Goal: Information Seeking & Learning: Learn about a topic

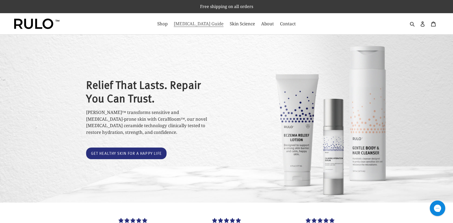
click at [196, 27] on link "[MEDICAL_DATA] Guide" at bounding box center [198, 24] width 55 height 8
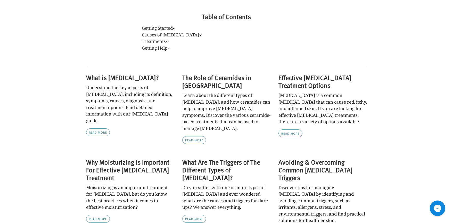
scroll to position [213, 0]
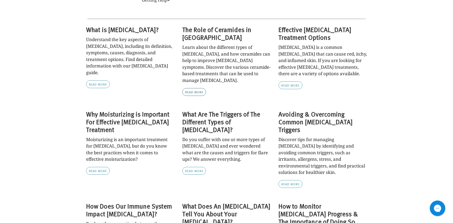
click at [201, 88] on link "Read more" at bounding box center [194, 92] width 24 height 8
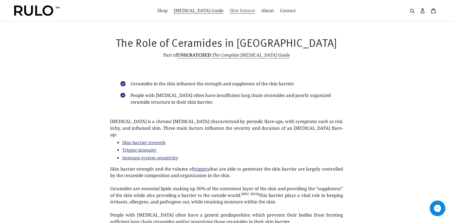
click at [232, 10] on span "Skin Science" at bounding box center [242, 10] width 25 height 6
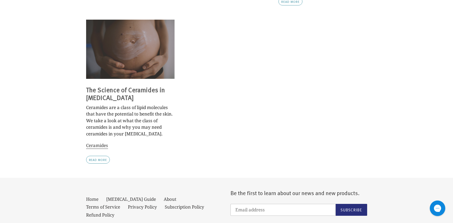
scroll to position [282, 0]
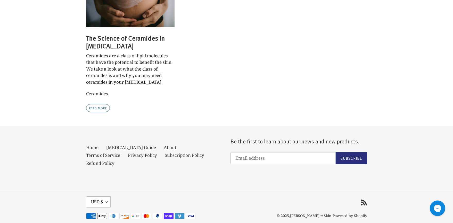
click at [95, 104] on link "Read more" at bounding box center [98, 108] width 24 height 8
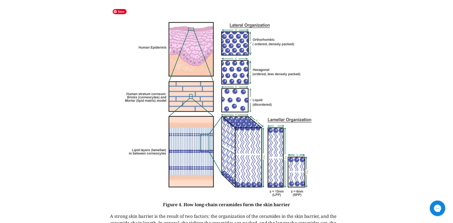
scroll to position [1591, 0]
